Goal: Task Accomplishment & Management: Use online tool/utility

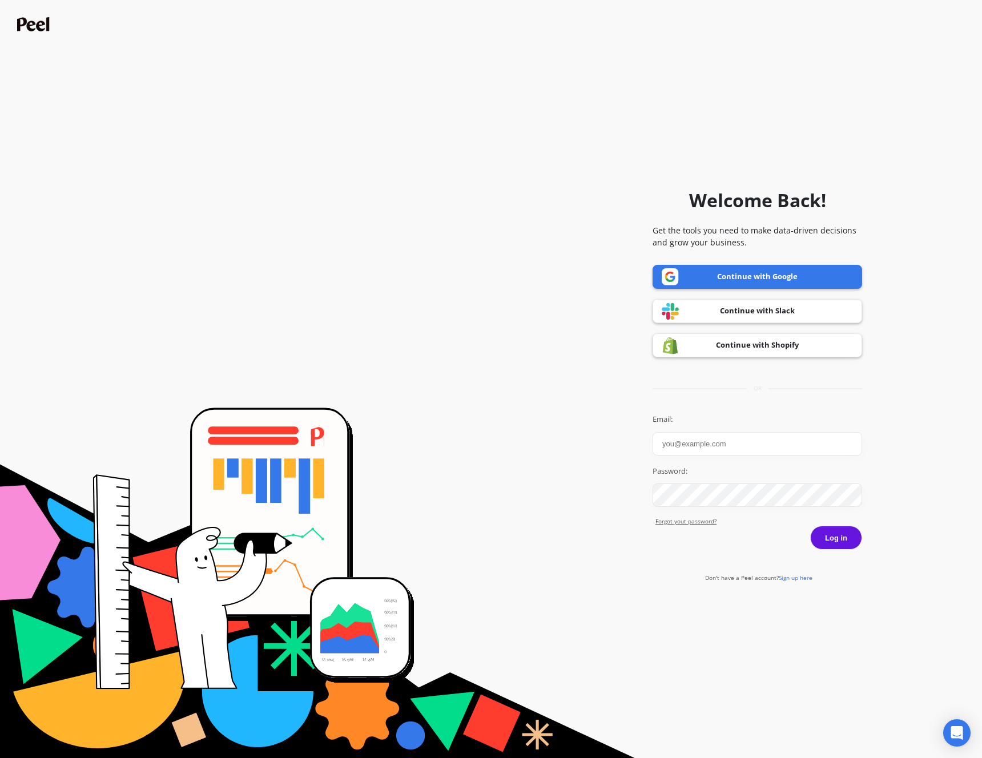
type input "[PERSON_NAME][EMAIL_ADDRESS][DOMAIN_NAME]"
click at [832, 533] on button "Log in" at bounding box center [836, 538] width 52 height 24
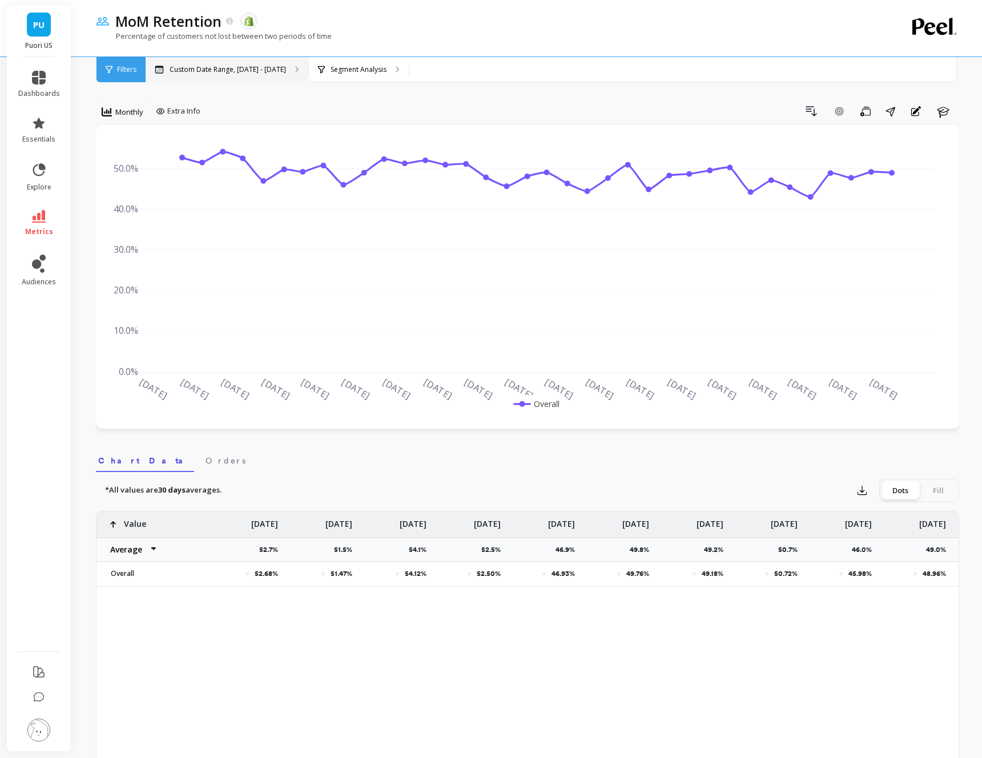
click at [232, 67] on p "Custom Date Range, [DATE] - [DATE]" at bounding box center [227, 69] width 116 height 9
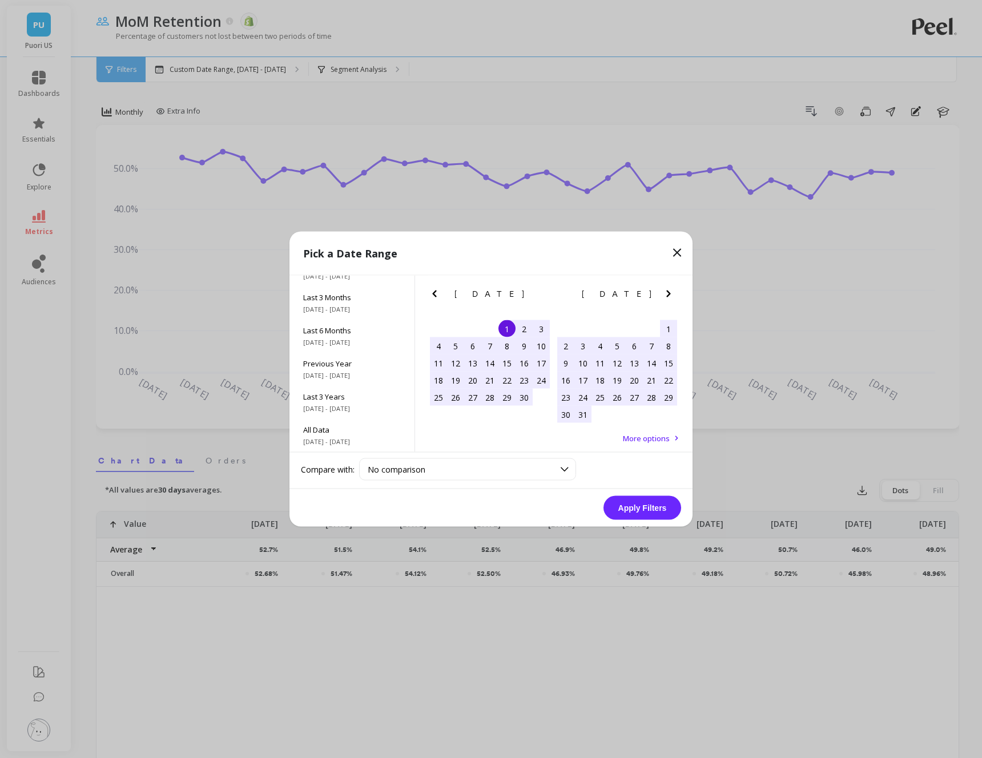
scroll to position [154, 0]
click at [348, 397] on span "Last 3 Years" at bounding box center [352, 397] width 98 height 10
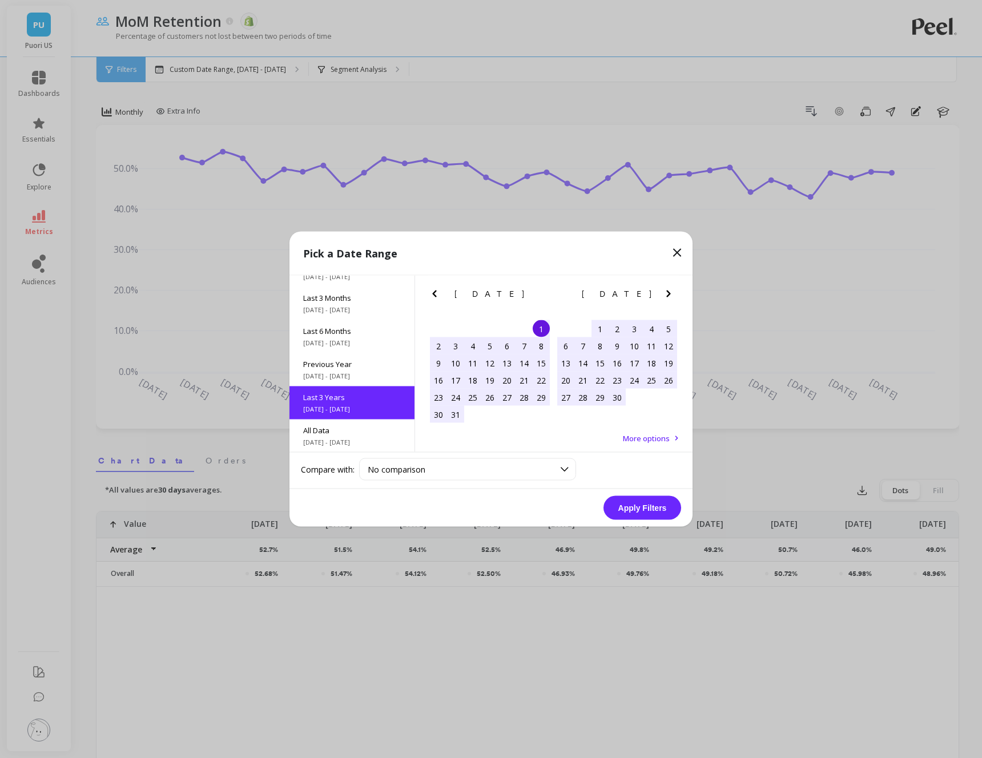
scroll to position [1, 0]
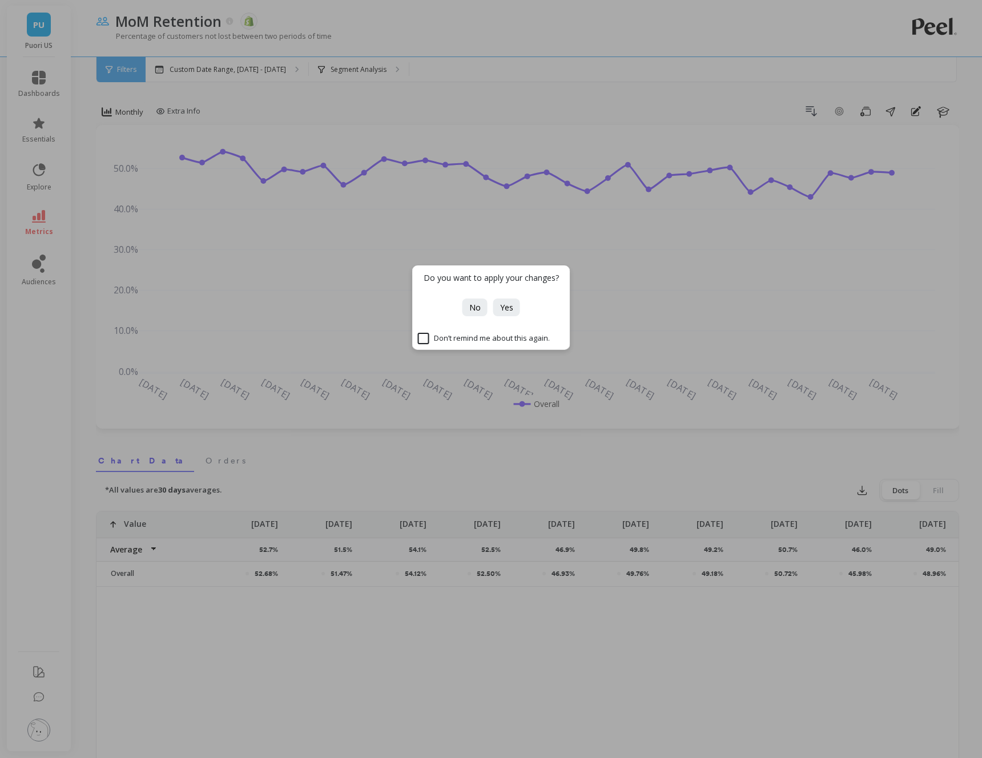
click at [430, 50] on div "Do you want to apply your changes? No Yes Don’t remind me about this again." at bounding box center [491, 379] width 982 height 758
click at [409, 40] on div "Do you want to apply your changes? No Yes Don’t remind me about this again." at bounding box center [491, 379] width 982 height 758
click at [475, 310] on span "No" at bounding box center [474, 307] width 11 height 11
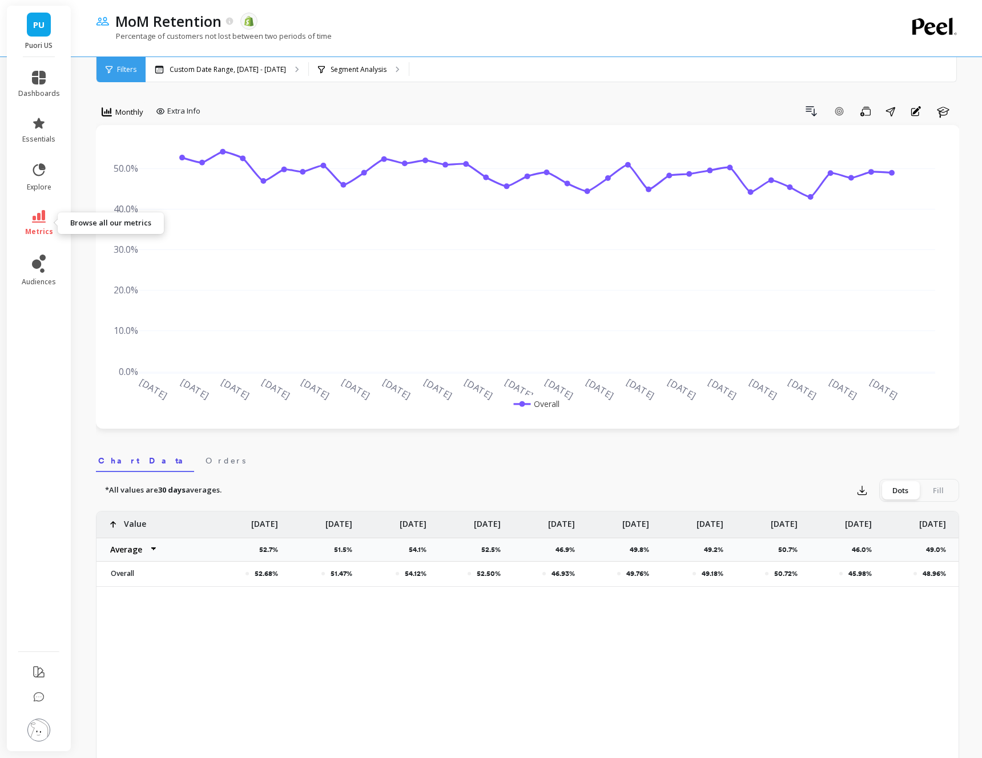
click at [36, 217] on icon at bounding box center [39, 216] width 14 height 13
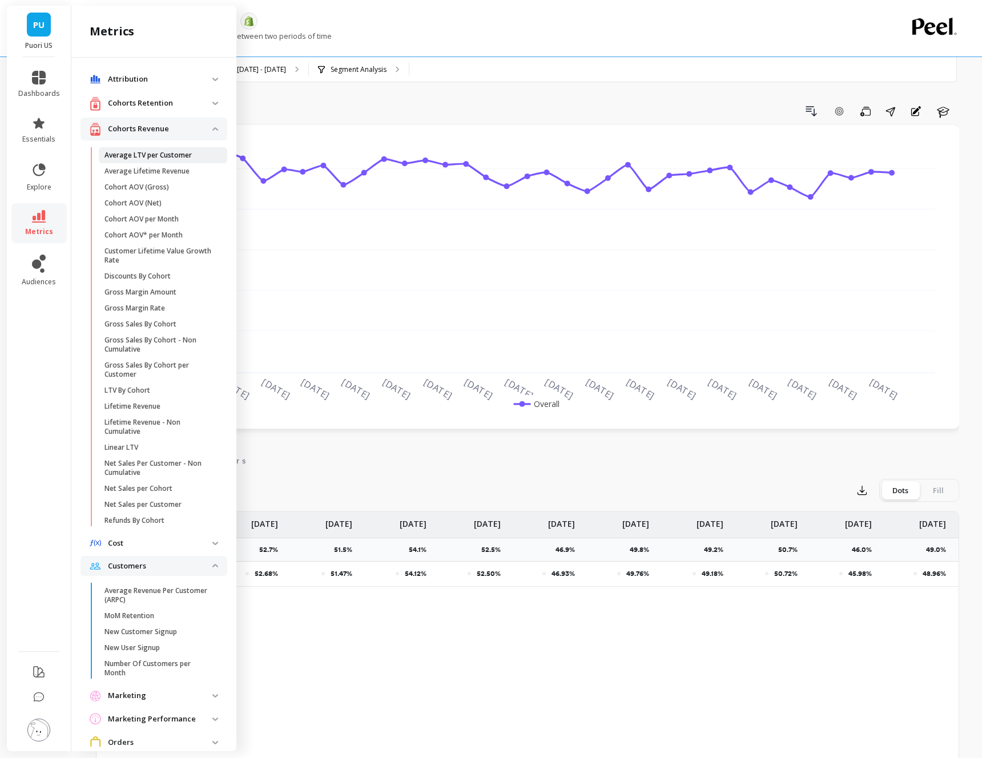
click at [155, 153] on p "Average LTV per Customer" at bounding box center [147, 155] width 87 height 9
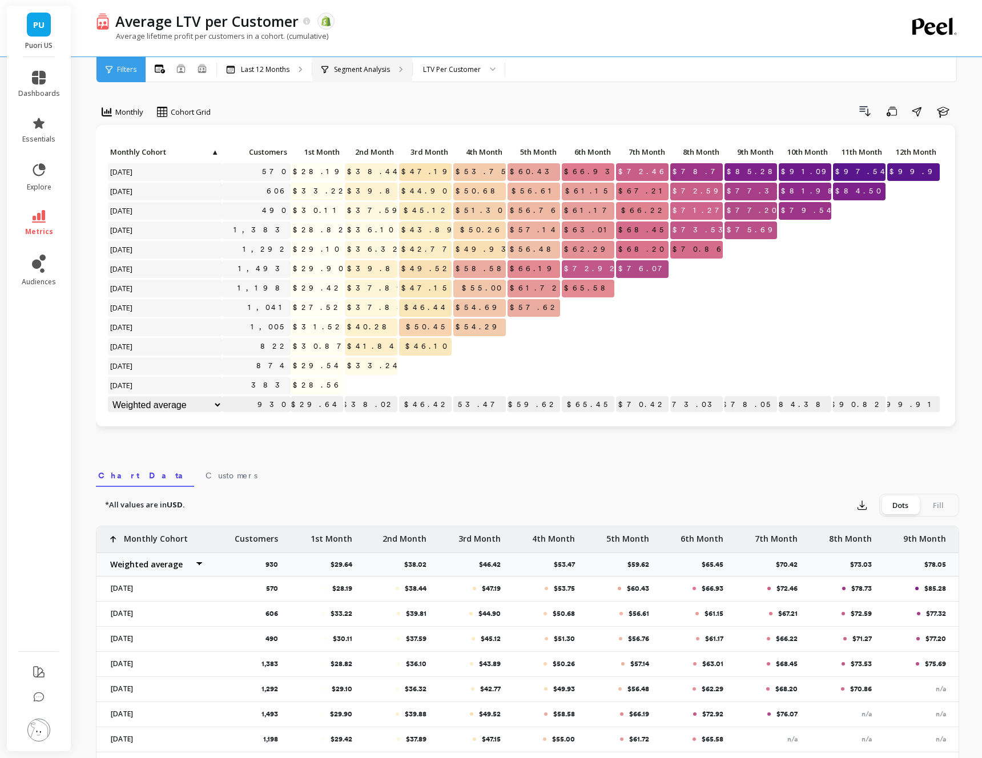
click at [358, 70] on p "Segment Analysis" at bounding box center [362, 69] width 56 height 9
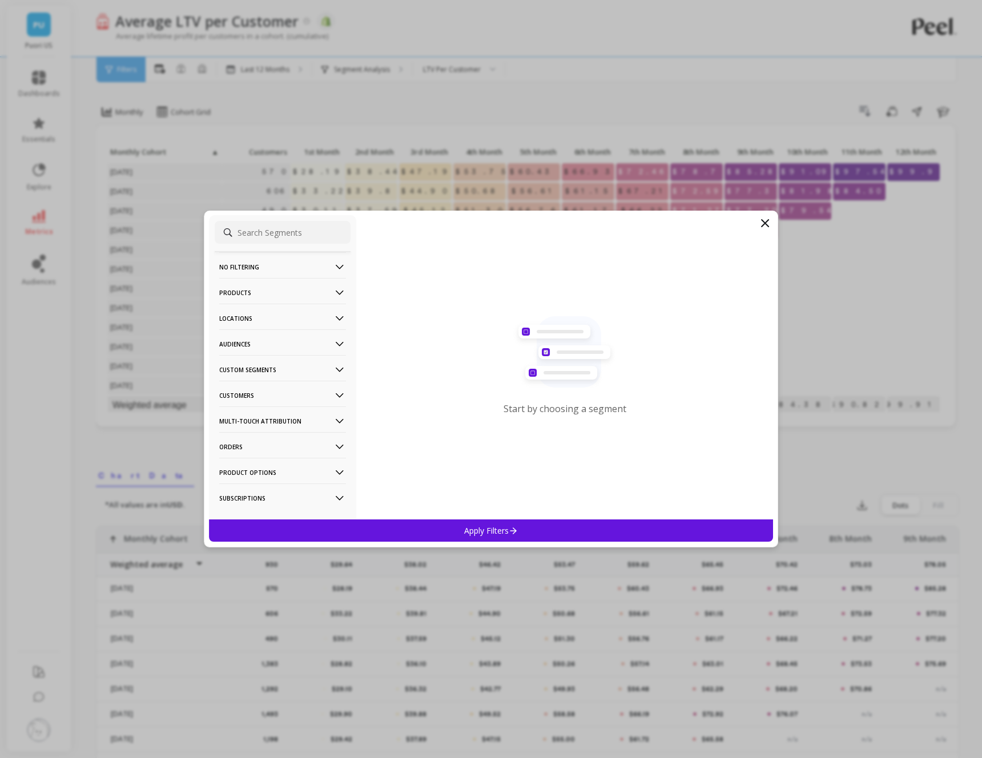
click at [344, 444] on icon at bounding box center [339, 447] width 13 height 13
click at [281, 467] on div "Discount Codes" at bounding box center [283, 468] width 136 height 18
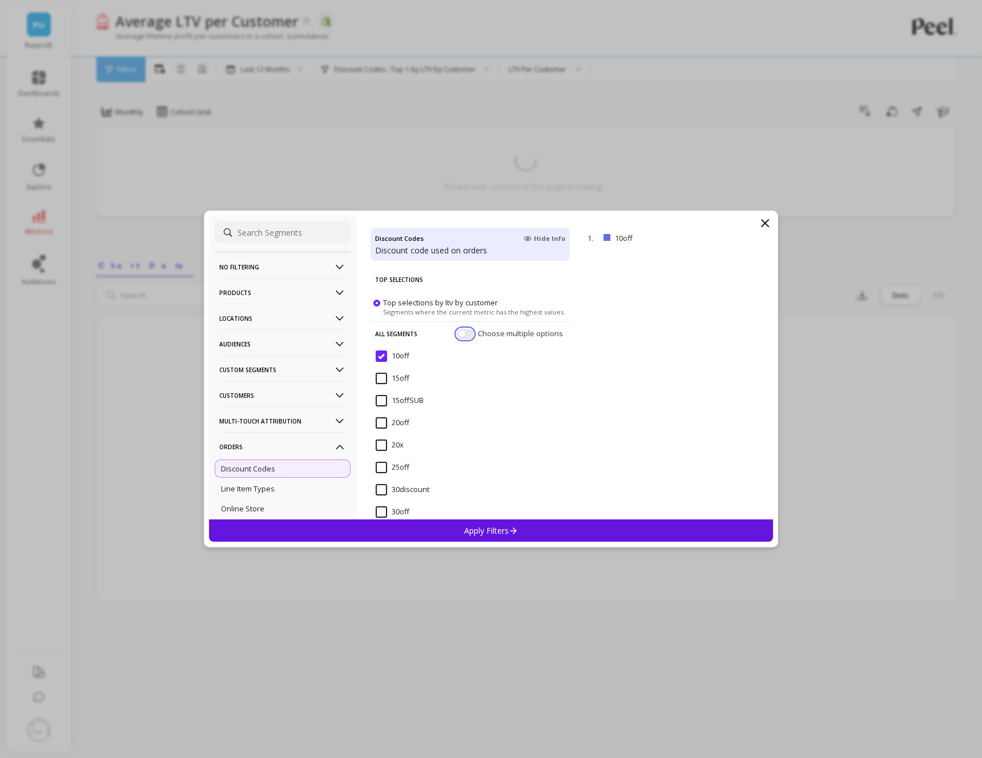
click at [472, 333] on button "button" at bounding box center [465, 334] width 17 height 10
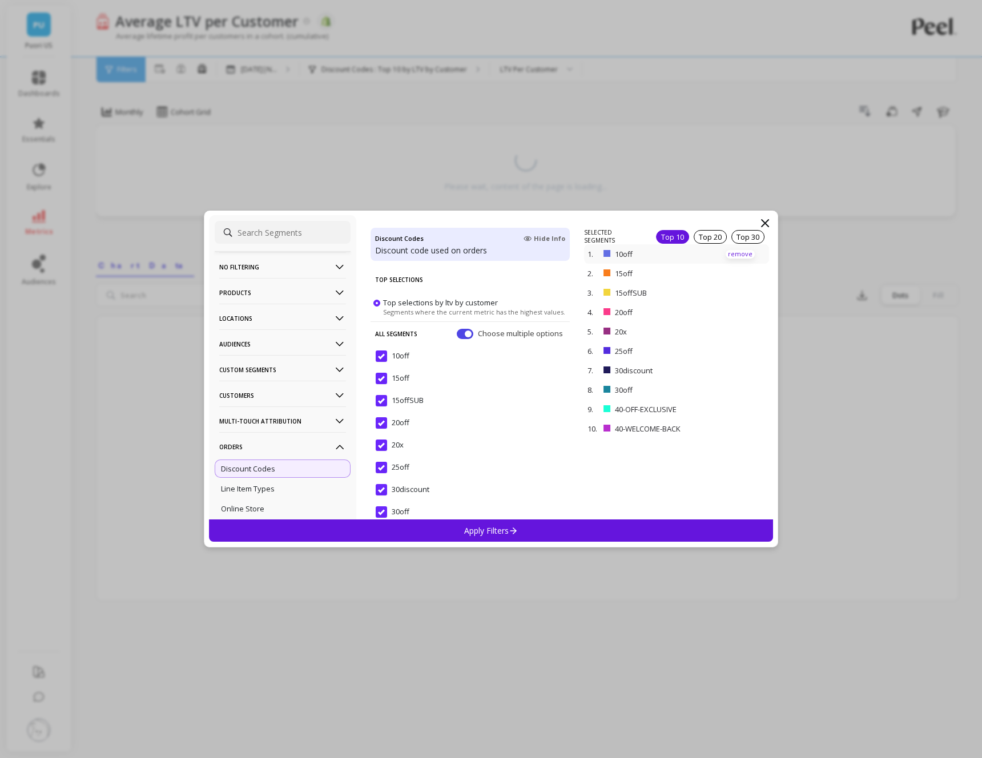
click at [741, 252] on p "remove" at bounding box center [739, 254] width 29 height 9
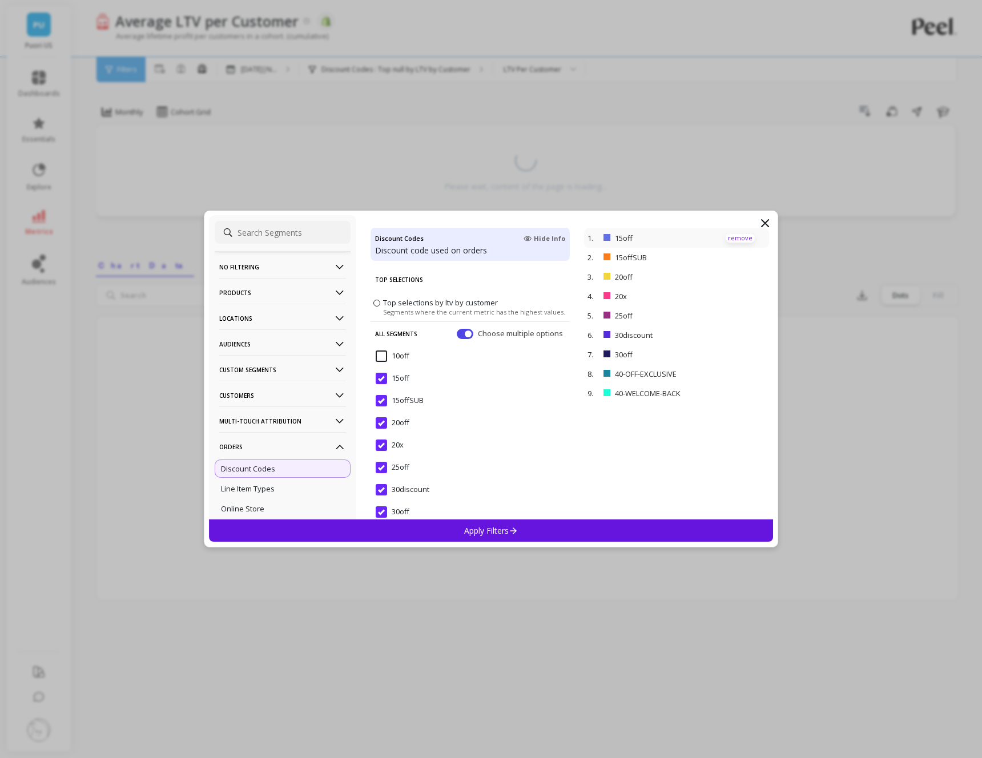
click at [738, 239] on p "remove" at bounding box center [739, 238] width 29 height 9
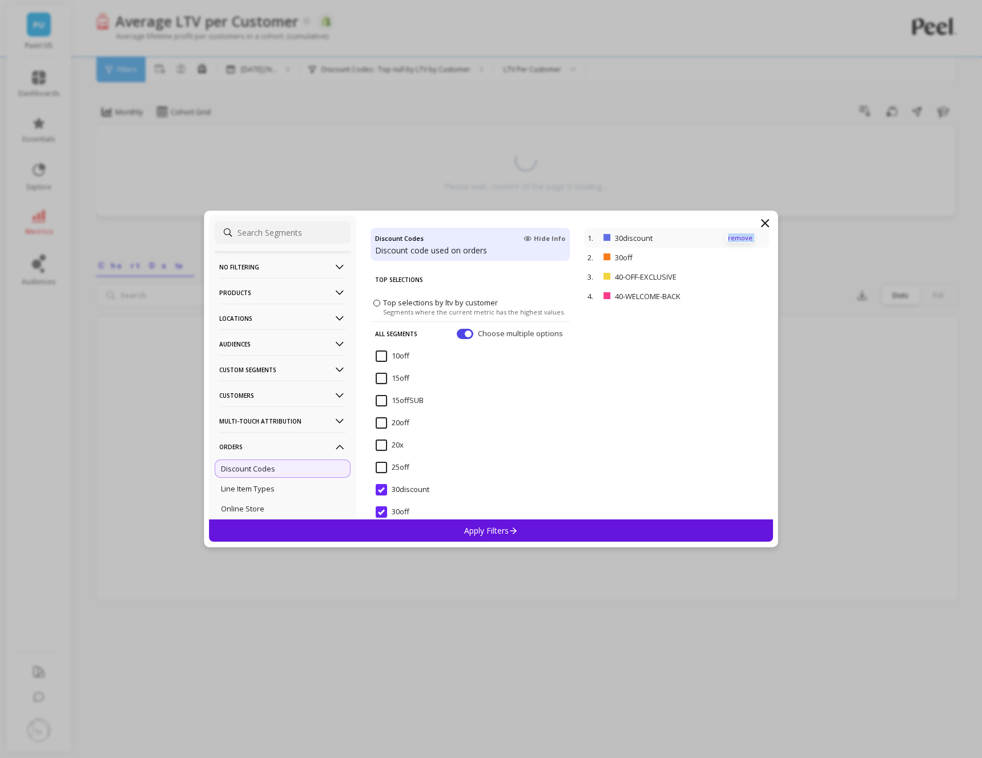
click at [738, 239] on p "remove" at bounding box center [739, 238] width 29 height 9
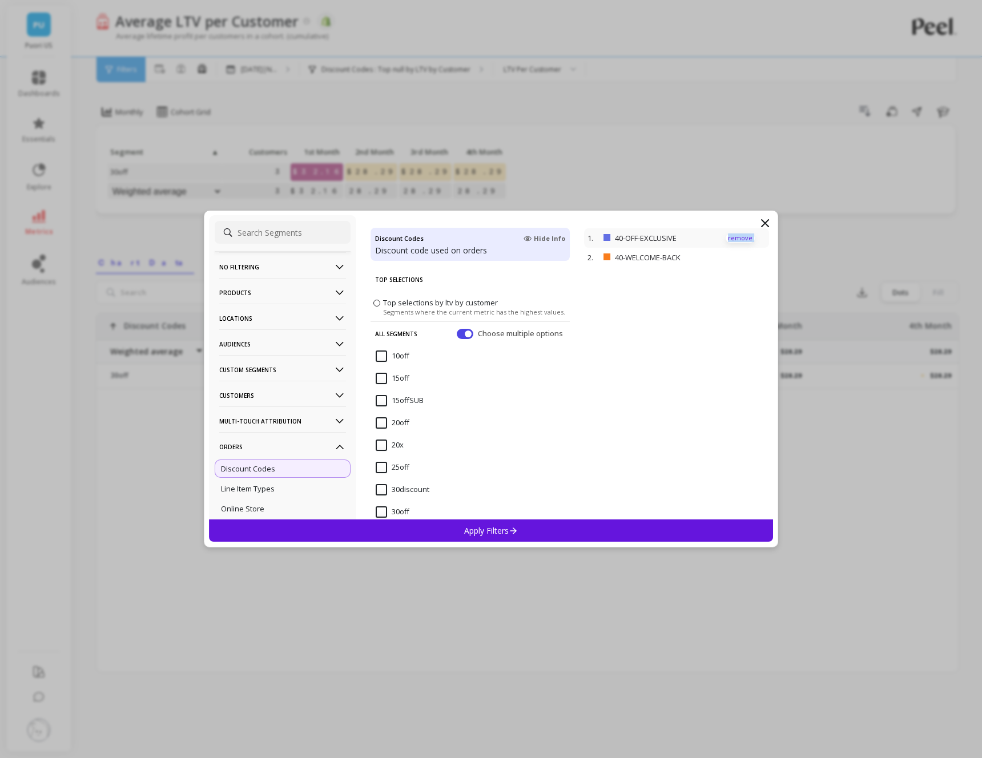
click at [738, 239] on p "remove" at bounding box center [739, 238] width 29 height 9
click at [253, 232] on input at bounding box center [283, 232] width 136 height 23
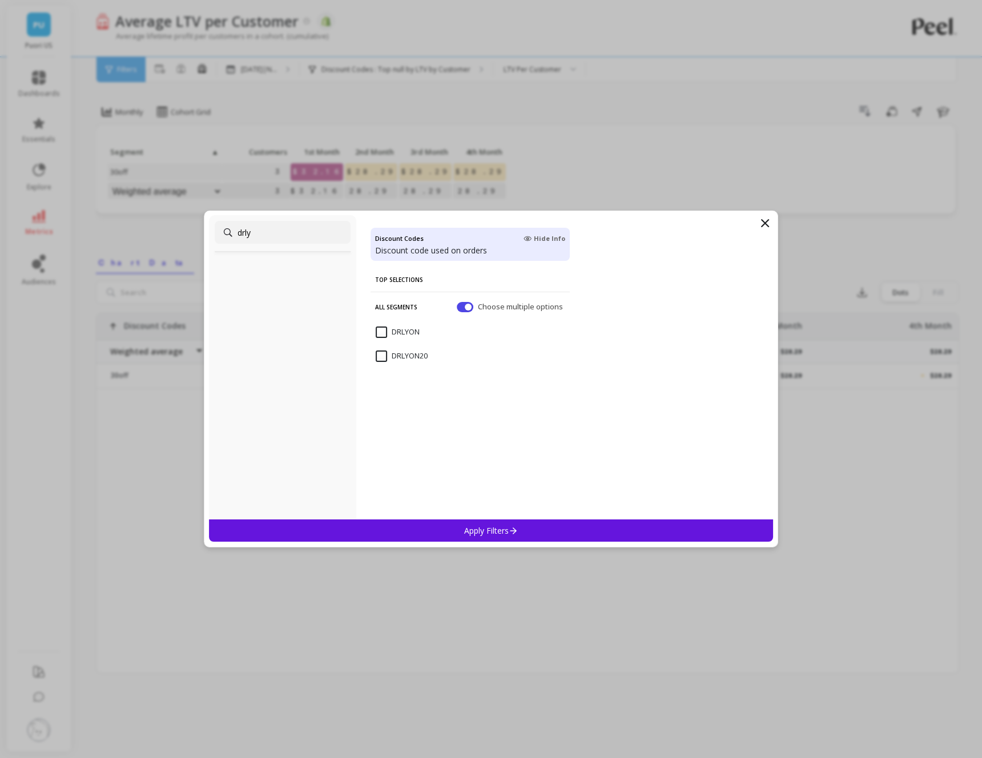
click at [379, 333] on input "DRLYON" at bounding box center [397, 331] width 44 height 11
click at [243, 235] on input "drly" at bounding box center [283, 232] width 136 height 23
click at [383, 332] on input "MAX" at bounding box center [390, 331] width 31 height 11
click at [245, 236] on input "max" at bounding box center [283, 232] width 136 height 23
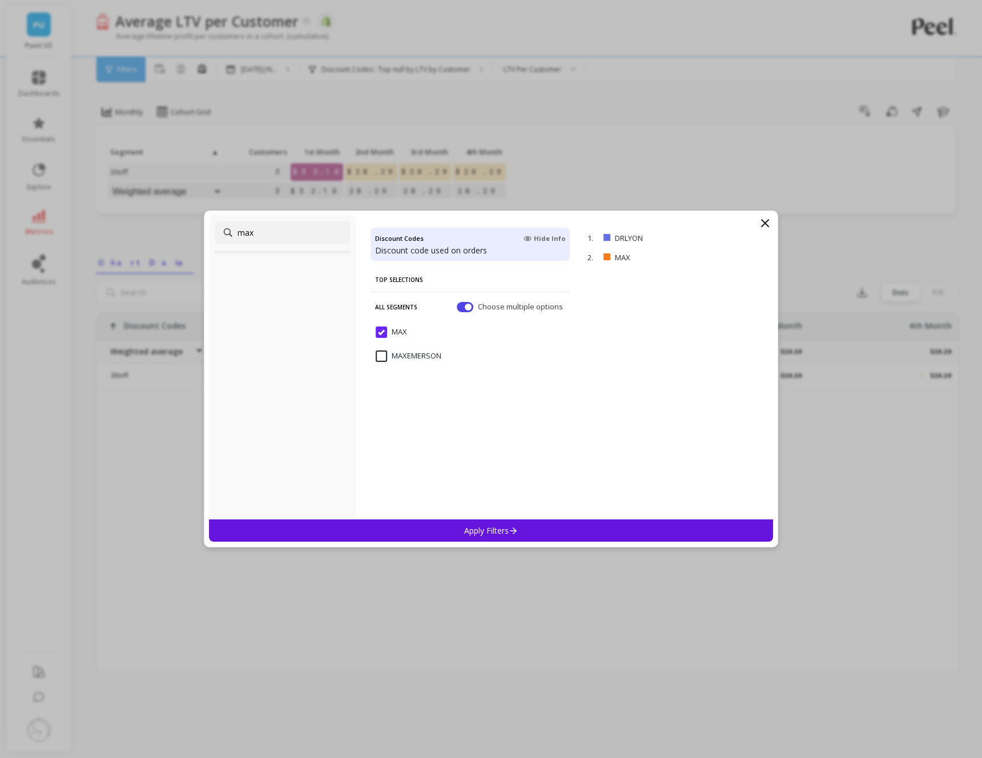
click at [245, 236] on input "max" at bounding box center [283, 232] width 136 height 23
click at [381, 330] on input "[PERSON_NAME]" at bounding box center [411, 331] width 72 height 11
click at [243, 233] on input "[PERSON_NAME]" at bounding box center [283, 232] width 136 height 23
click at [381, 332] on input "LIZMOODY" at bounding box center [401, 331] width 52 height 11
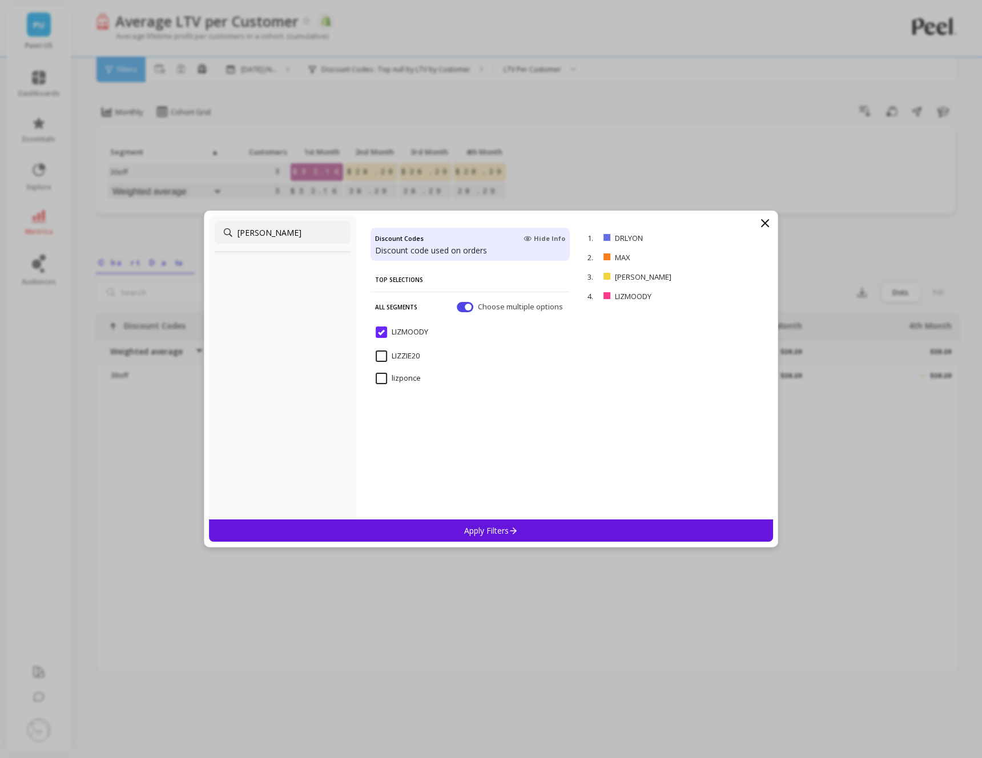
click at [240, 235] on input "[PERSON_NAME]" at bounding box center [283, 232] width 136 height 23
click at [380, 333] on input "[PERSON_NAME]" at bounding box center [411, 331] width 72 height 11
click at [249, 234] on input "wend" at bounding box center [283, 232] width 136 height 23
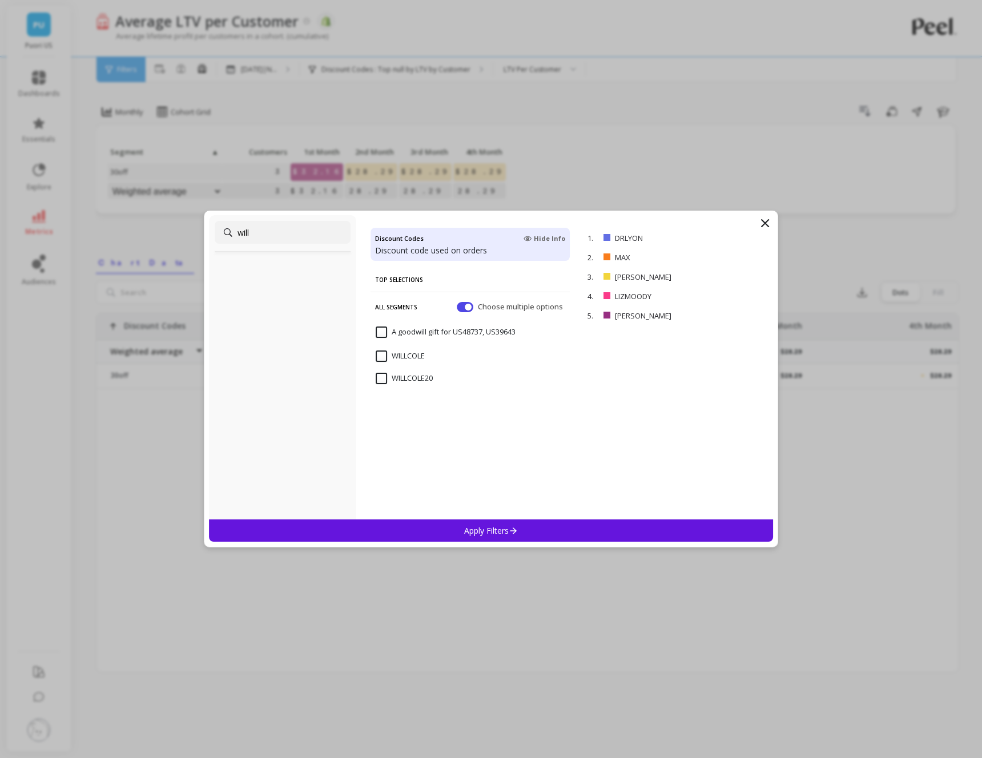
click at [378, 353] on input "WILLCOLE" at bounding box center [399, 355] width 49 height 11
click at [247, 231] on input "will" at bounding box center [283, 232] width 136 height 23
type input "comm"
click at [382, 330] on input "COMMUNE" at bounding box center [401, 331] width 53 height 11
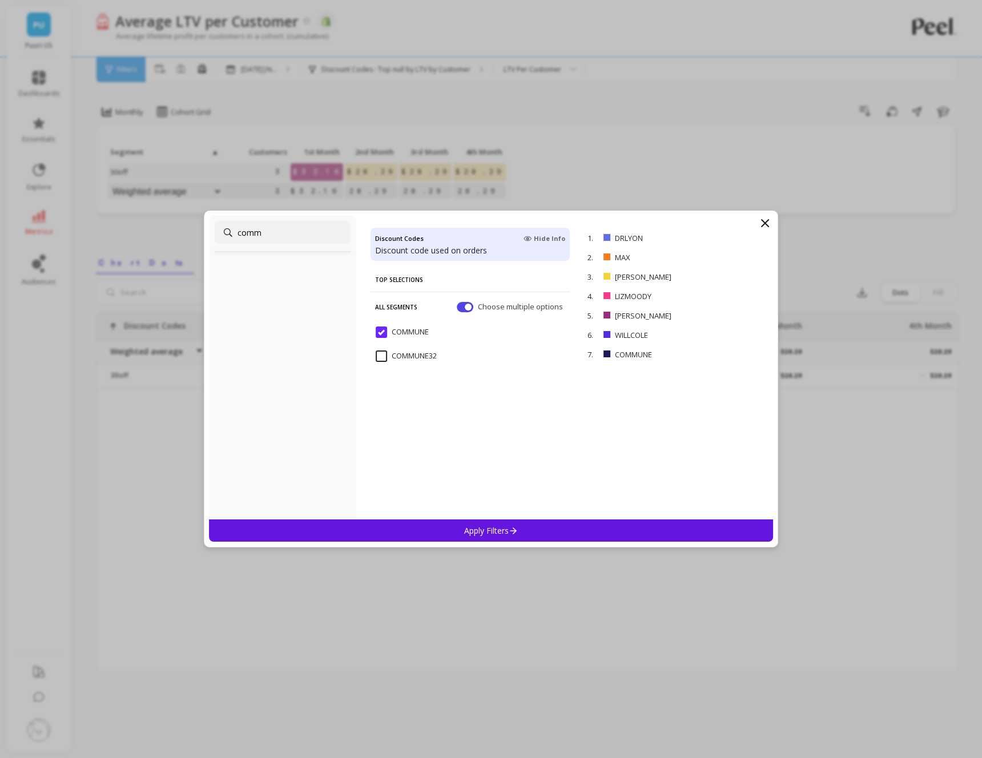
click at [494, 531] on p "Apply Filters" at bounding box center [491, 530] width 54 height 11
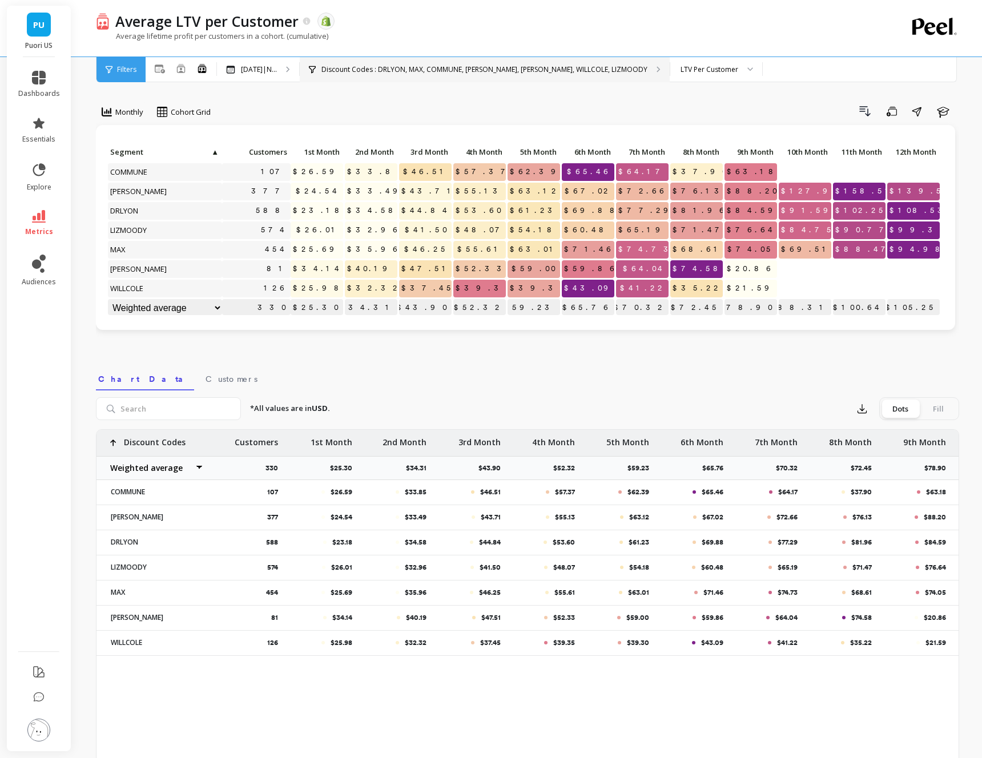
click at [491, 69] on p "Discount Codes : DRLYON, MAX, COMMUNE, [PERSON_NAME], [PERSON_NAME], WILLCOLE, …" at bounding box center [484, 69] width 326 height 9
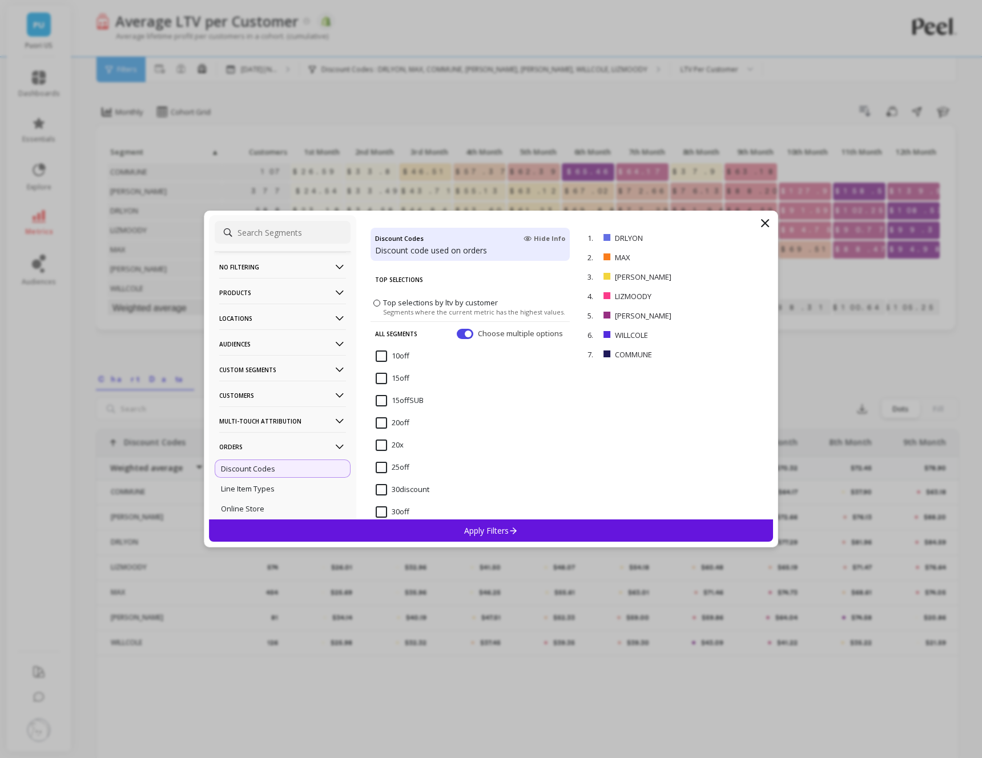
click at [288, 235] on input at bounding box center [283, 232] width 136 height 23
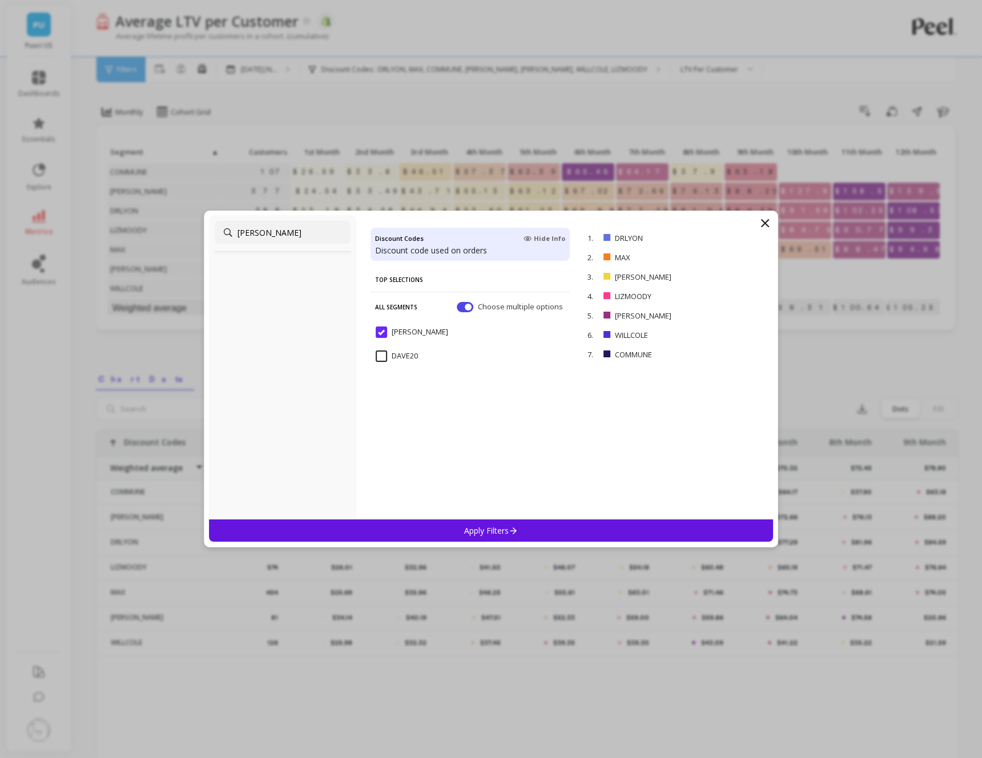
click at [383, 354] on input "DAVE20" at bounding box center [396, 355] width 42 height 11
click at [247, 234] on input "[PERSON_NAME]" at bounding box center [283, 232] width 136 height 23
click at [378, 356] on input "WENDY20" at bounding box center [399, 355] width 49 height 11
click at [248, 233] on input "[PERSON_NAME]" at bounding box center [283, 232] width 136 height 23
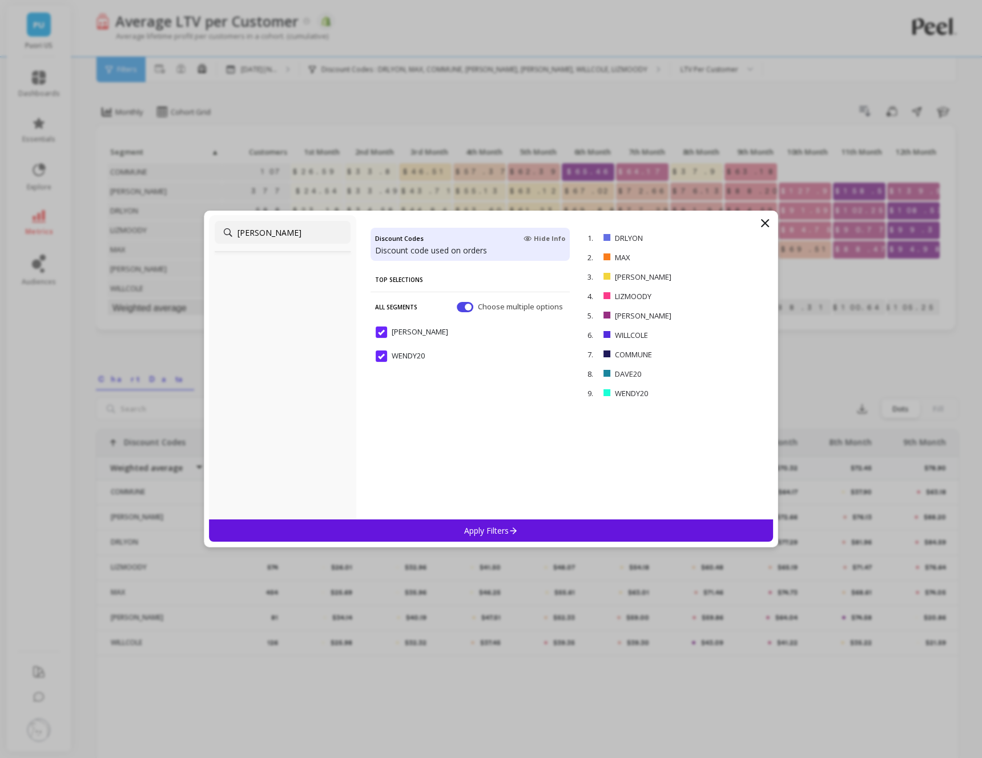
click at [248, 233] on input "[PERSON_NAME]" at bounding box center [283, 232] width 136 height 23
click at [239, 235] on input "[PERSON_NAME]" at bounding box center [283, 232] width 136 height 23
type input "drly"
click at [381, 357] on input "DRLYON20" at bounding box center [401, 355] width 52 height 11
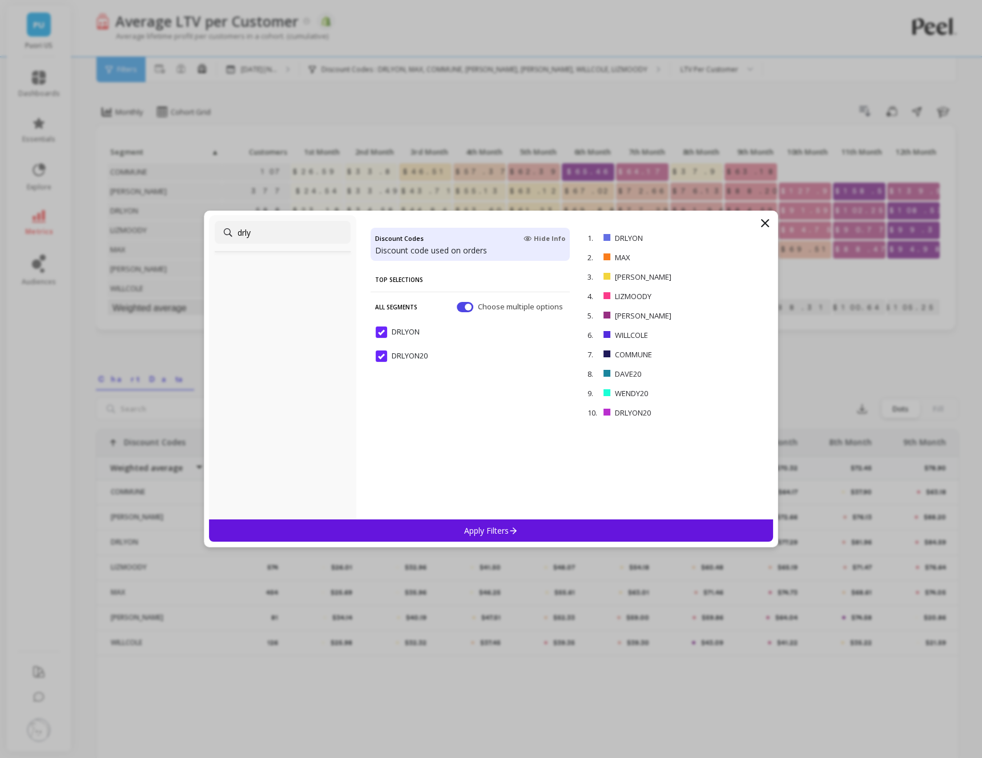
click at [499, 532] on p "Apply Filters" at bounding box center [491, 530] width 54 height 11
